Goal: Information Seeking & Learning: Learn about a topic

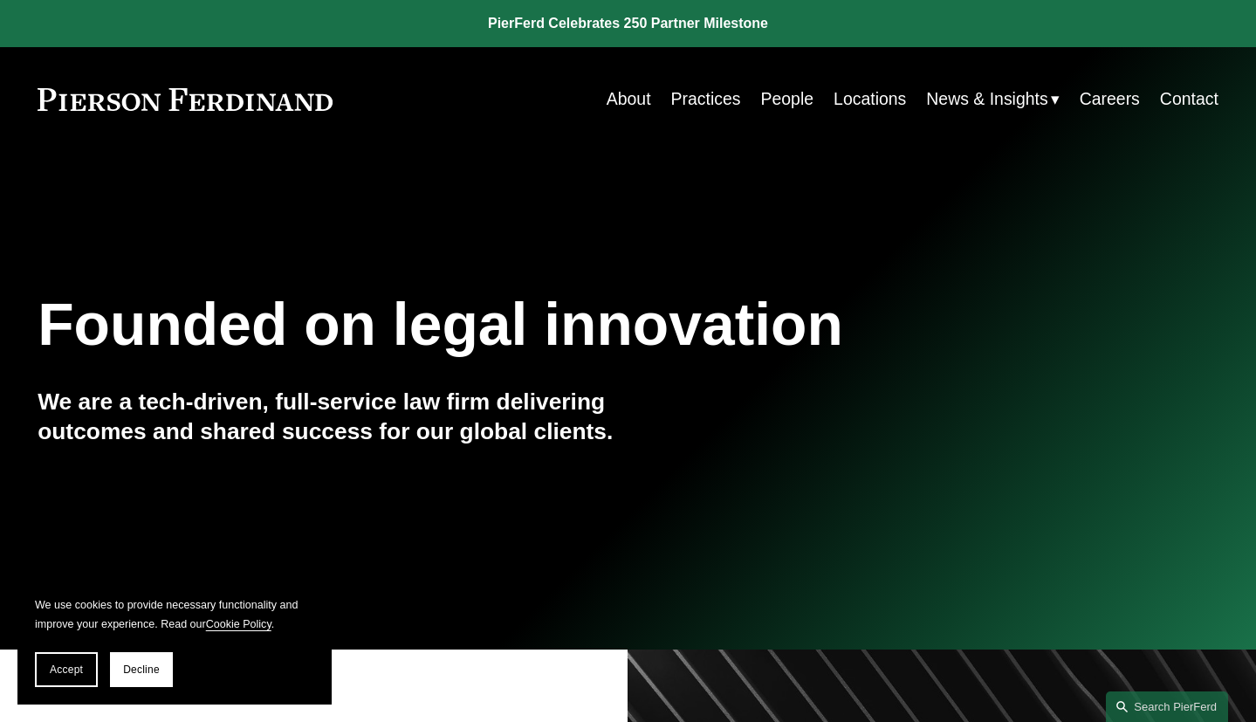
click at [761, 96] on link "People" at bounding box center [787, 99] width 53 height 34
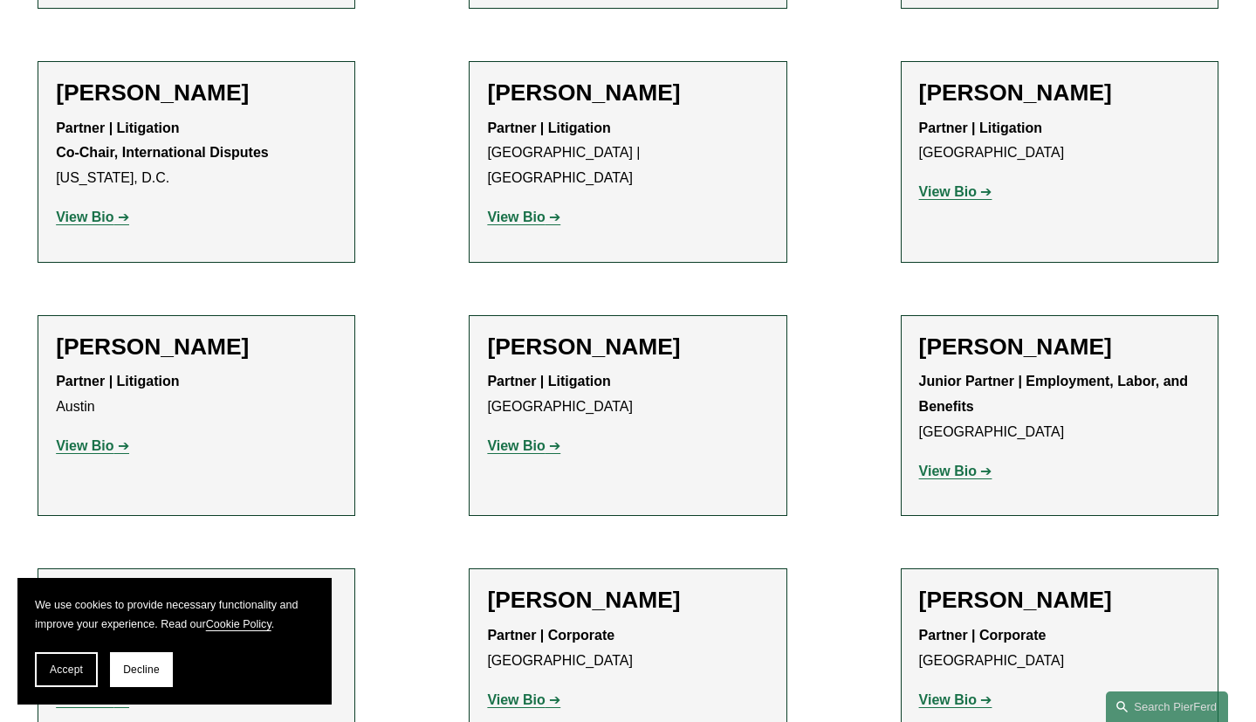
scroll to position [3489, 0]
click at [964, 462] on strong "View Bio" at bounding box center [948, 469] width 58 height 15
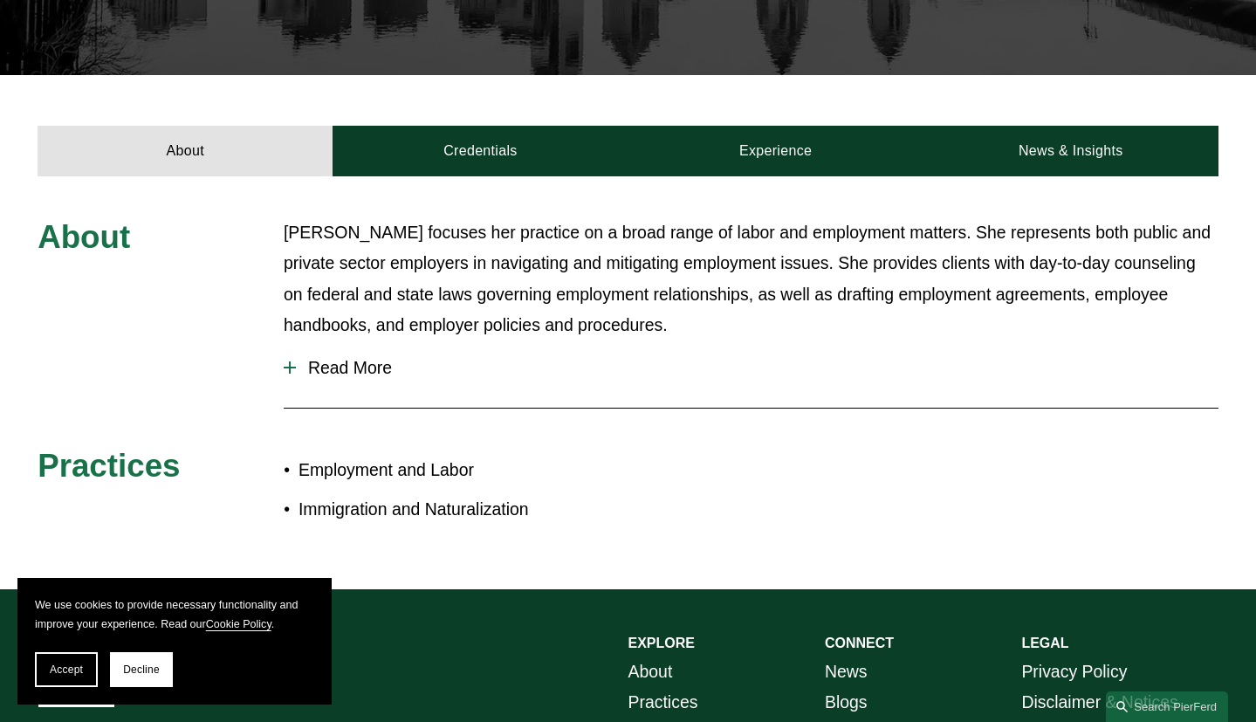
scroll to position [550, 0]
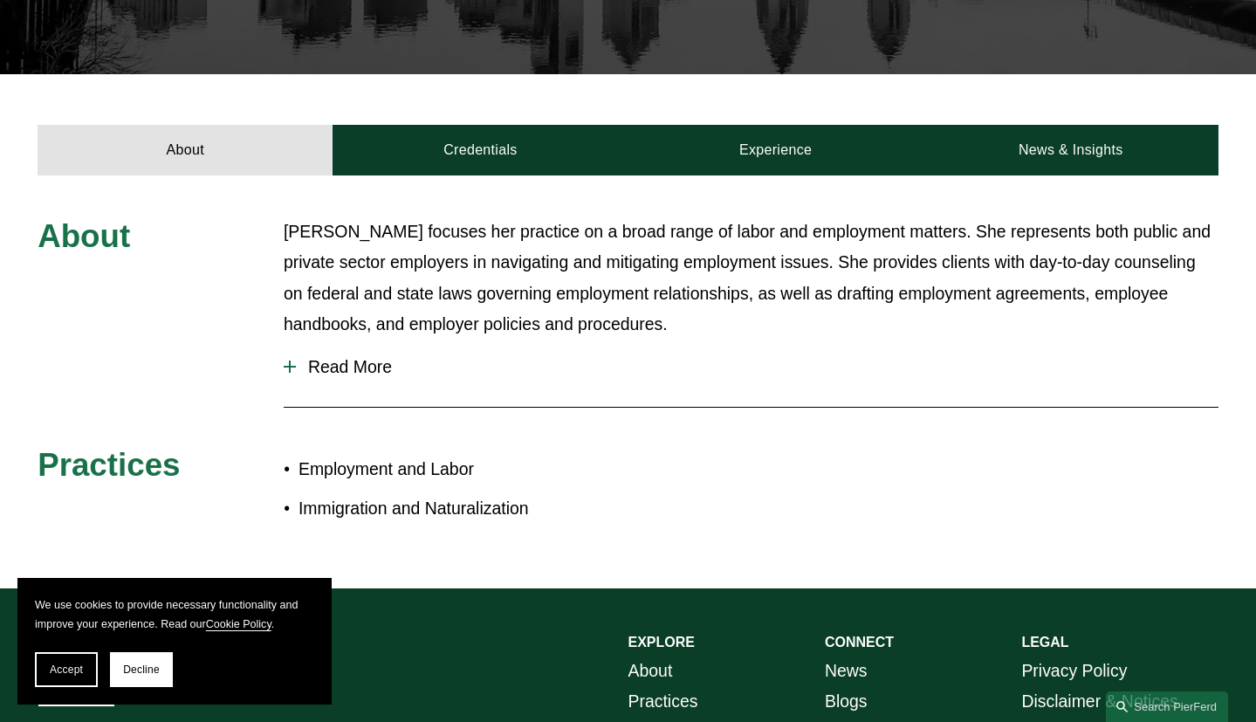
click at [369, 357] on span "Read More" at bounding box center [757, 367] width 922 height 20
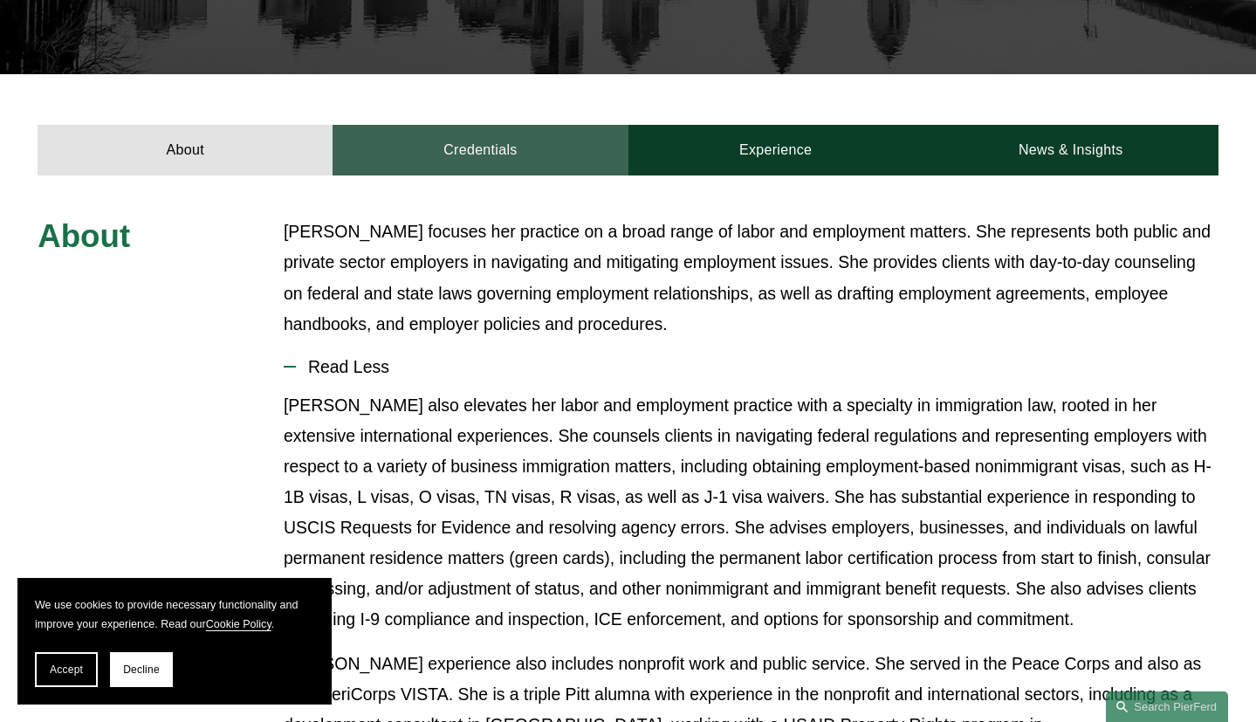
click at [509, 137] on link "Credentials" at bounding box center [479, 150] width 295 height 51
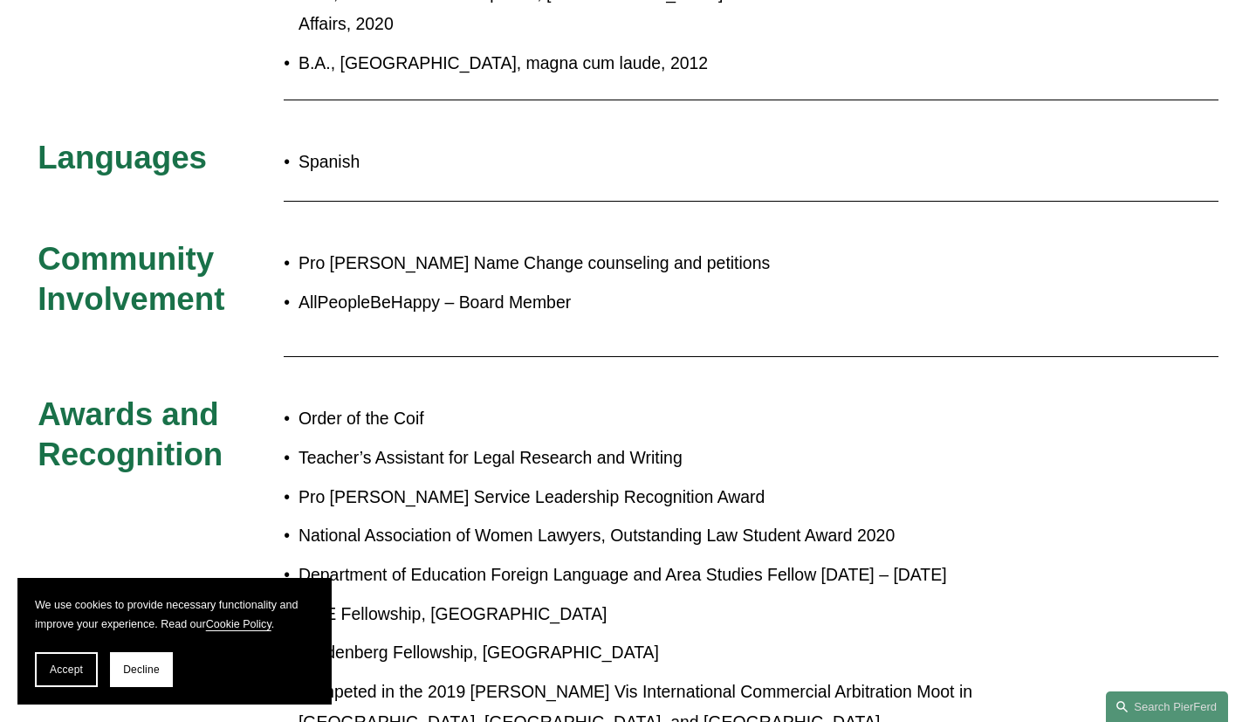
scroll to position [968, 0]
